Goal: Task Accomplishment & Management: Use online tool/utility

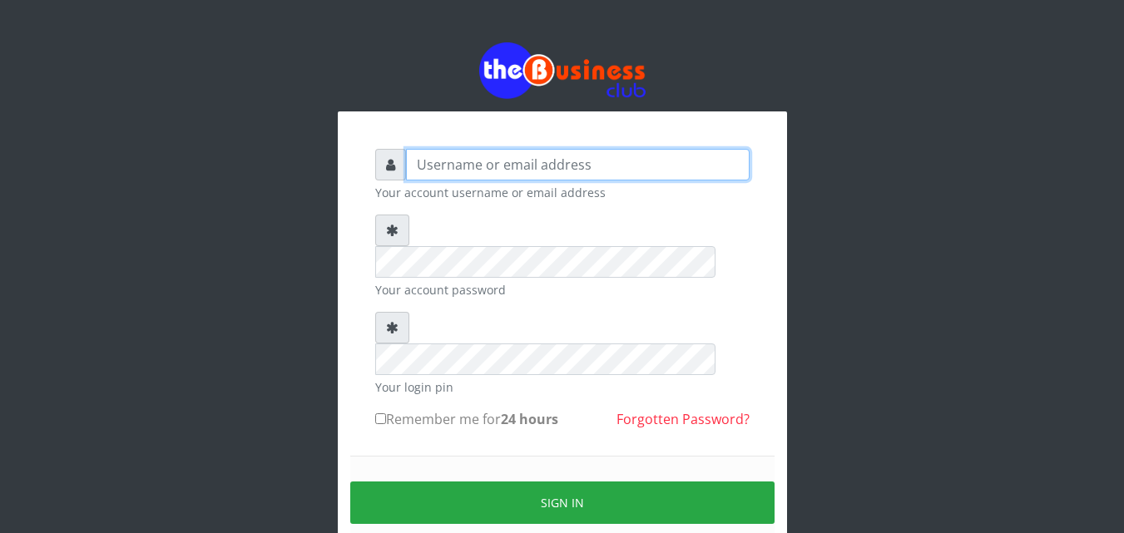
type input "kenachuks"
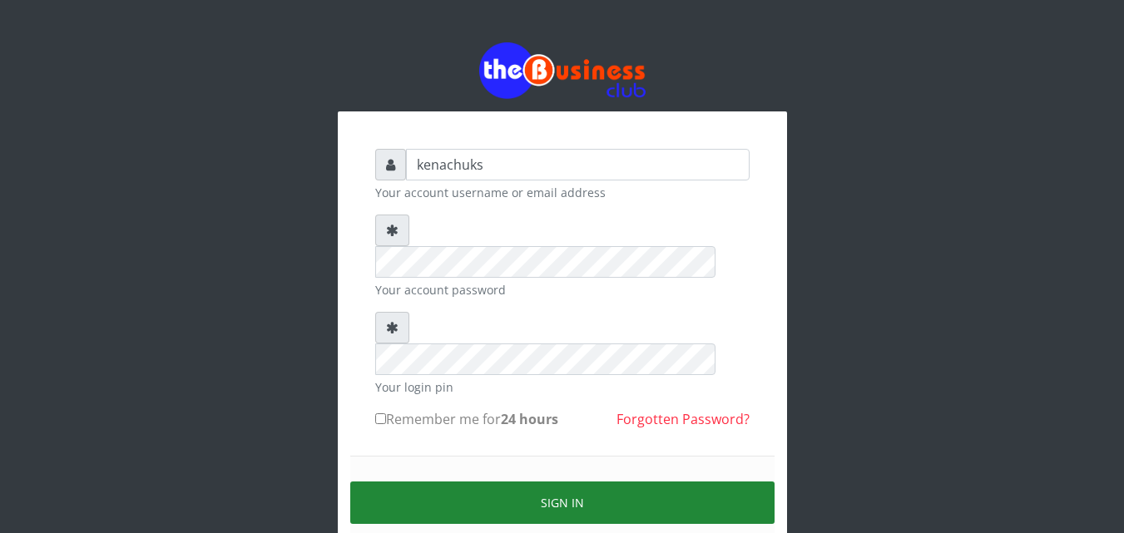
click at [517, 482] on button "Sign in" at bounding box center [562, 503] width 424 height 42
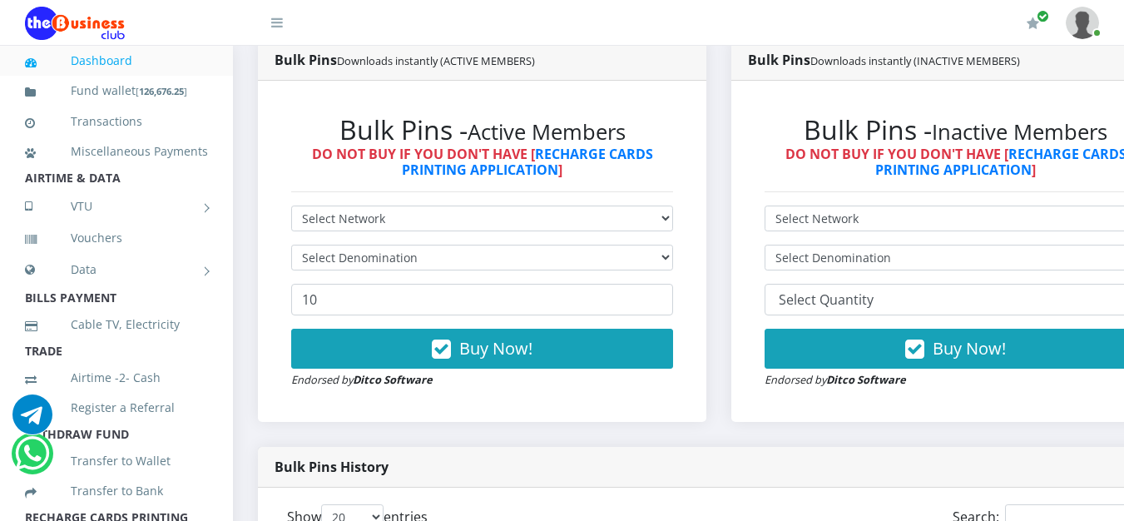
scroll to position [910, 0]
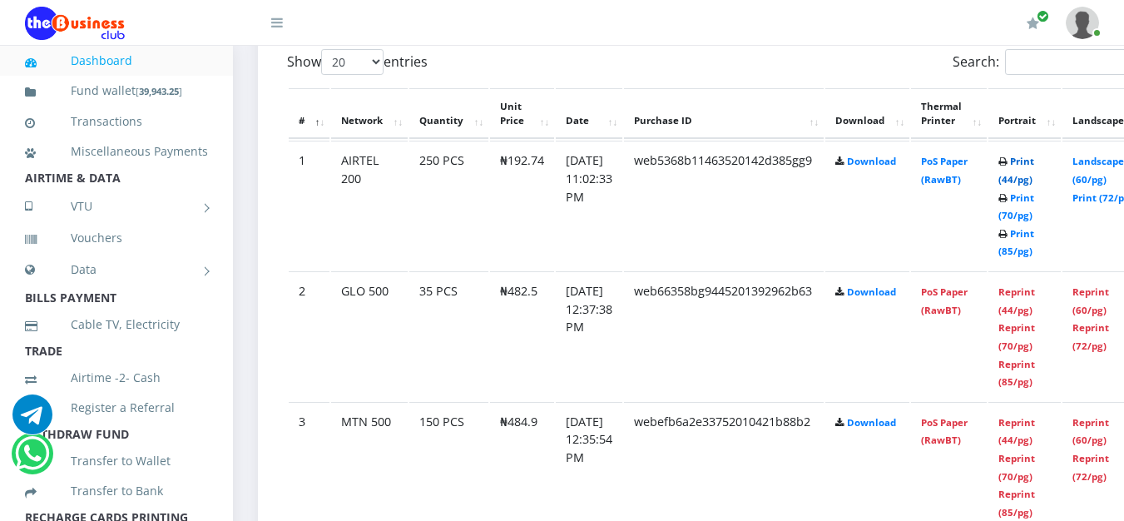
click at [1034, 167] on link "Print (44/pg)" at bounding box center [1016, 170] width 36 height 31
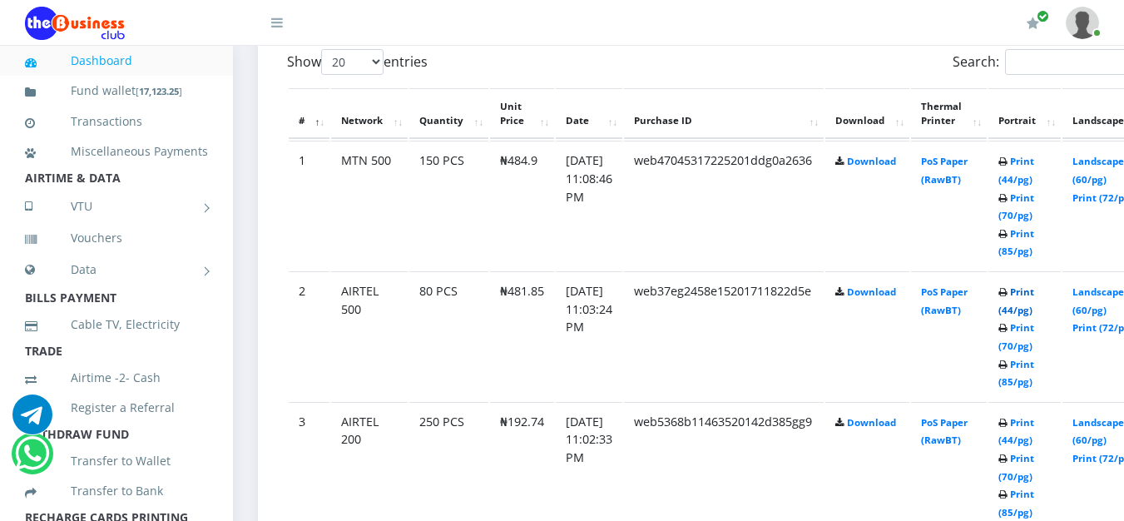
click at [1034, 294] on link "Print (44/pg)" at bounding box center [1016, 300] width 36 height 31
click at [1034, 165] on link "Print (44/pg)" at bounding box center [1016, 170] width 36 height 31
